Goal: Information Seeking & Learning: Learn about a topic

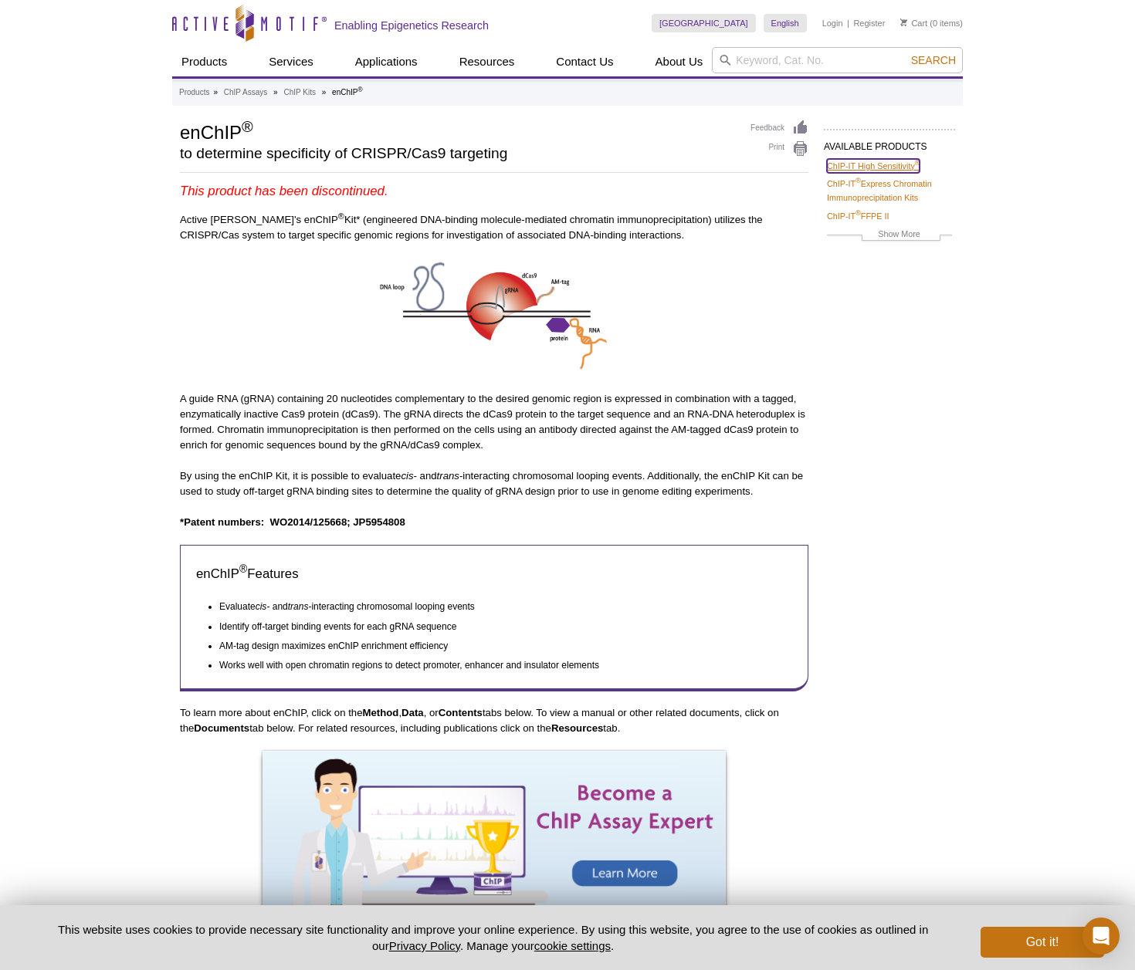
click at [849, 164] on link "ChIP-IT High Sensitivity ®" at bounding box center [873, 166] width 93 height 14
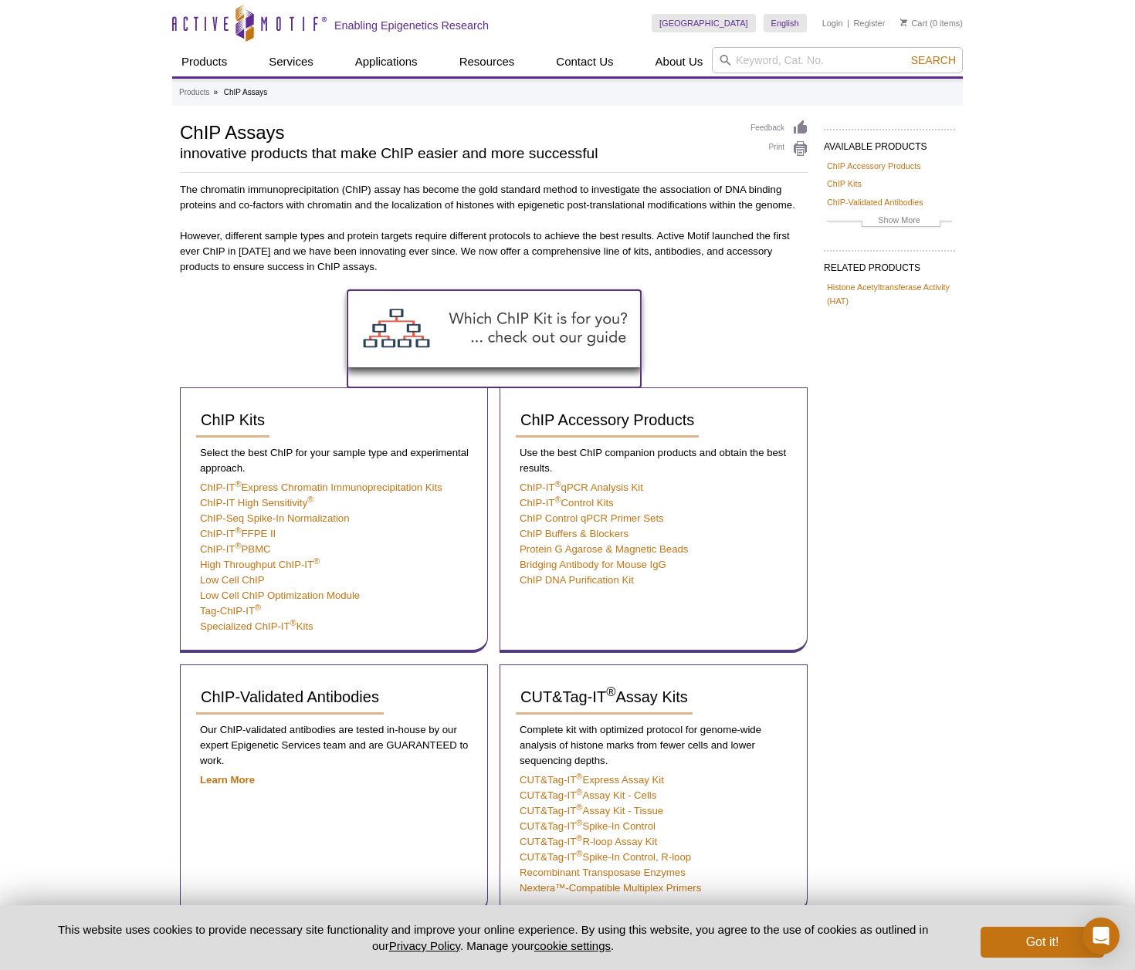
click at [530, 337] on img at bounding box center [493, 328] width 293 height 77
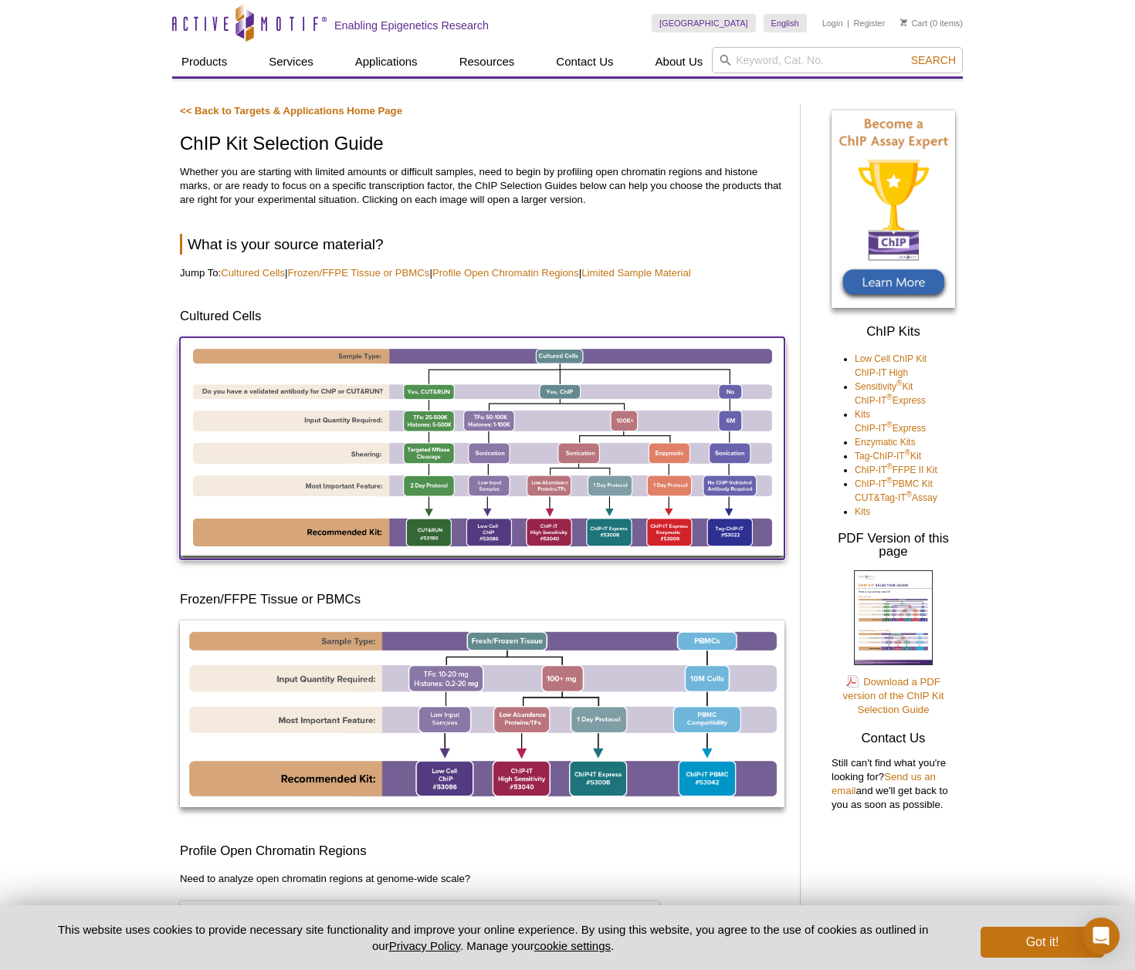
click at [581, 364] on img at bounding box center [482, 446] width 604 height 218
